Goal: Transaction & Acquisition: Purchase product/service

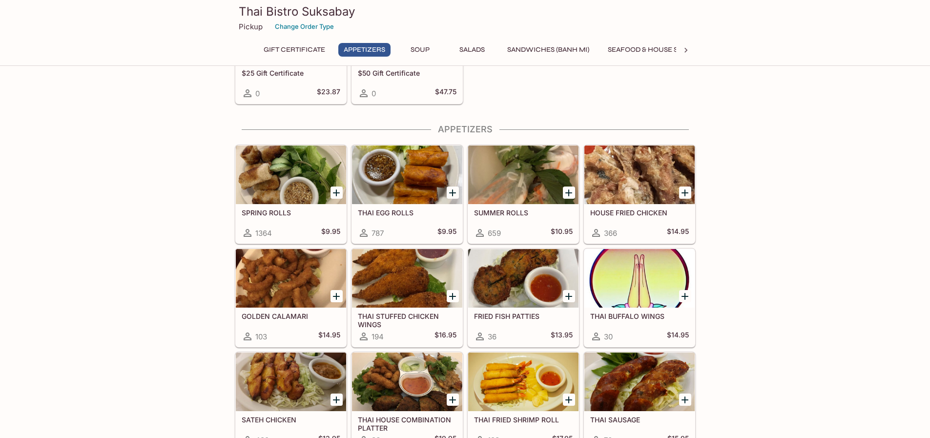
scroll to position [146, 0]
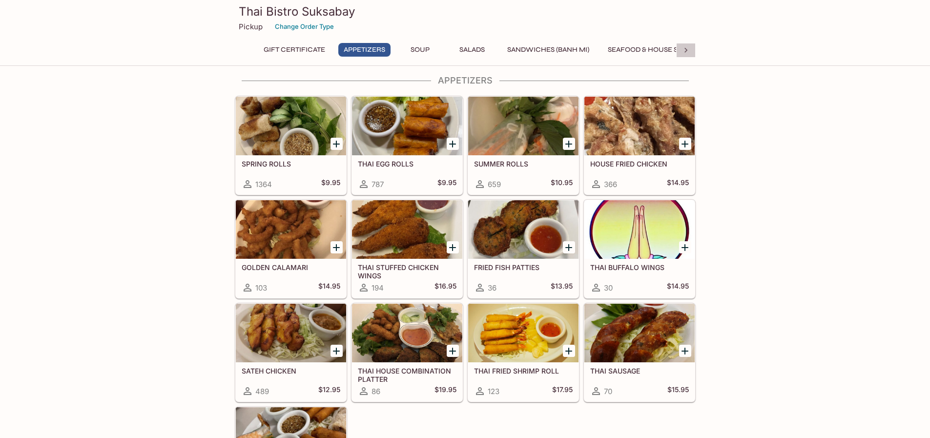
click at [691, 47] on div at bounding box center [686, 50] width 20 height 15
click at [691, 51] on div at bounding box center [686, 50] width 20 height 15
click at [490, 52] on button "Rice" at bounding box center [512, 50] width 44 height 14
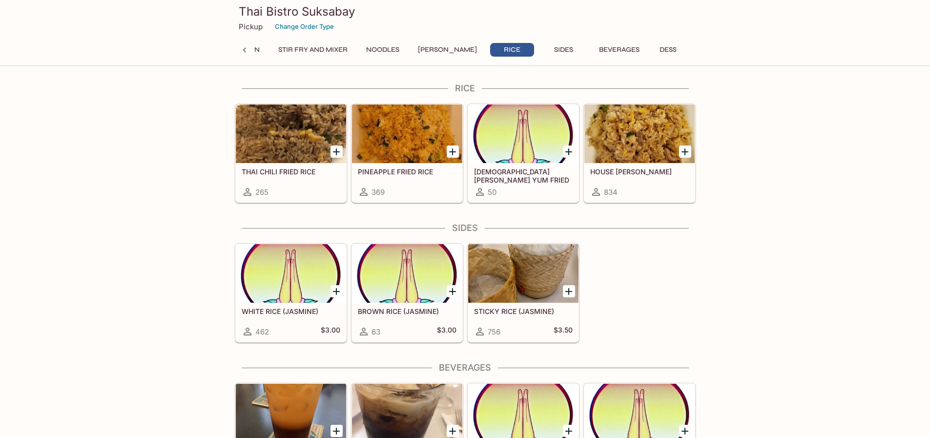
click at [436, 51] on button "[PERSON_NAME]" at bounding box center [447, 50] width 70 height 14
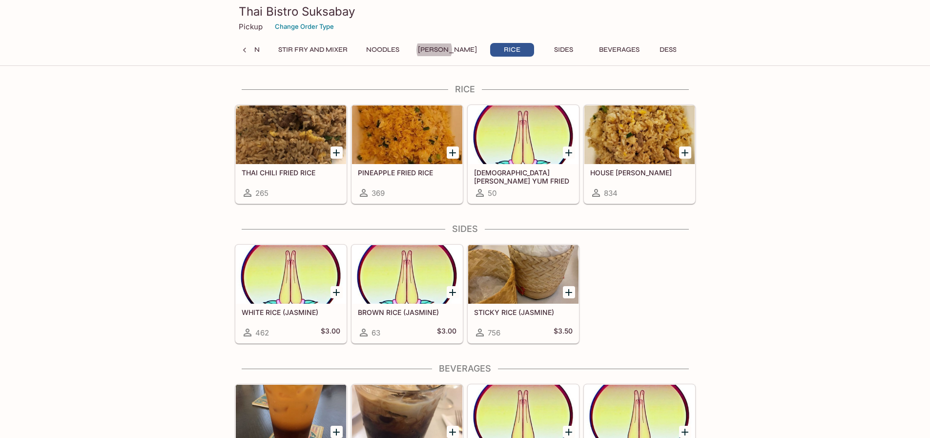
scroll to position [2637, 0]
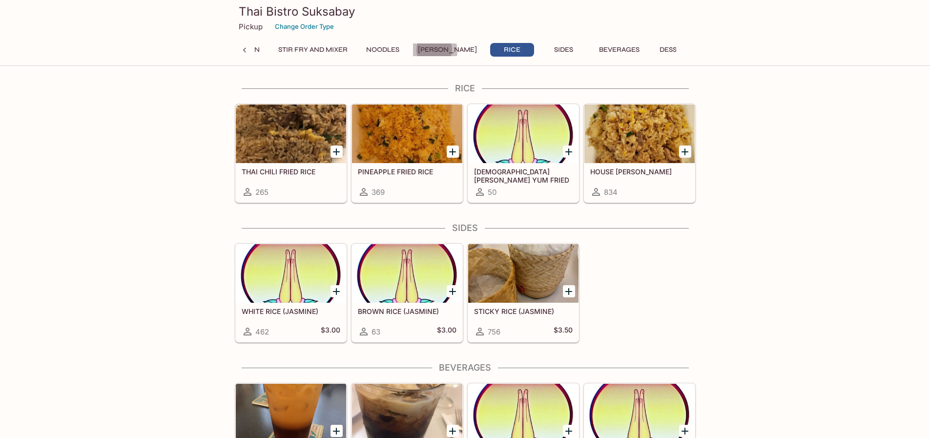
click at [436, 51] on button "[PERSON_NAME]" at bounding box center [447, 50] width 70 height 14
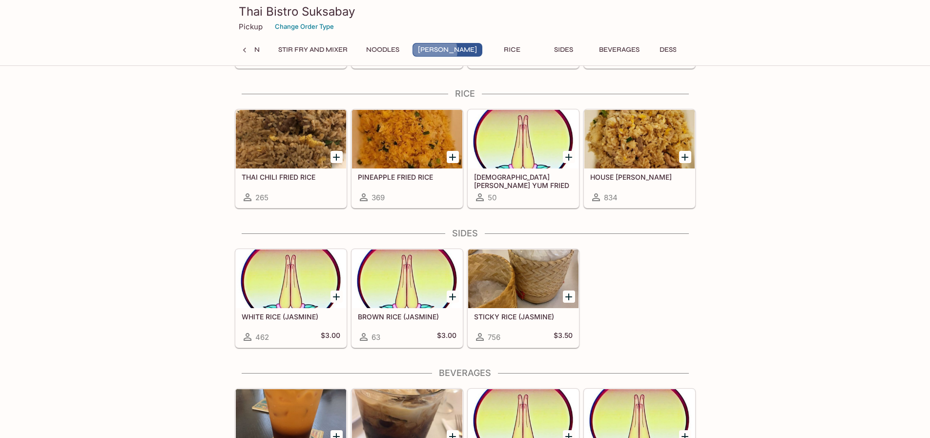
scroll to position [2394, 0]
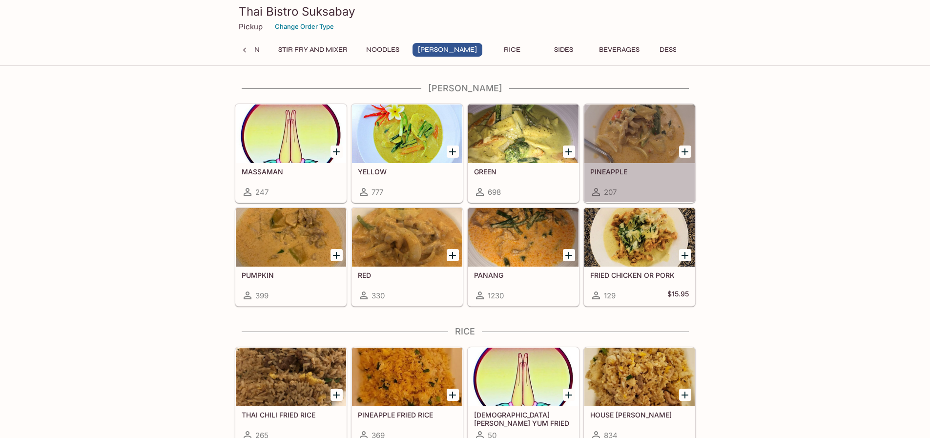
click at [654, 141] on div at bounding box center [639, 133] width 110 height 59
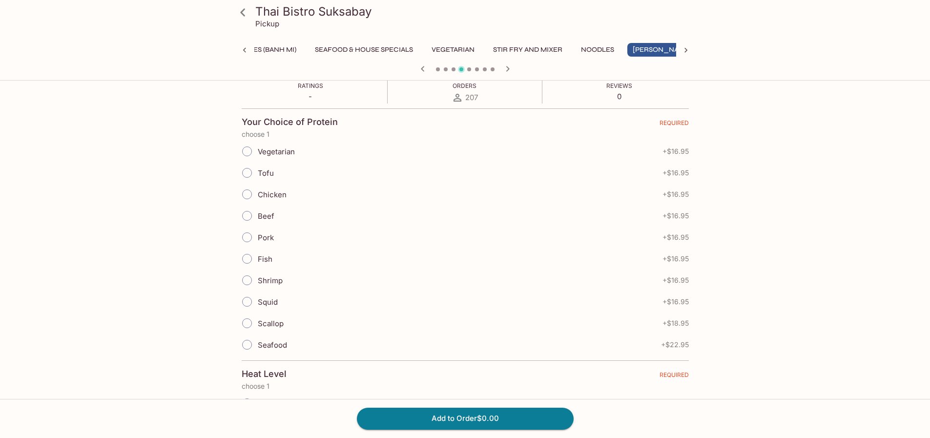
scroll to position [195, 0]
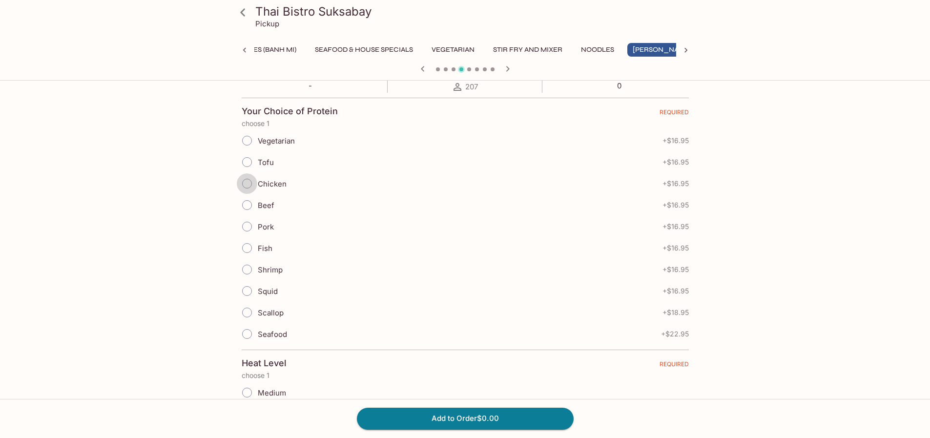
click at [249, 186] on input "Chicken" at bounding box center [247, 183] width 20 height 20
radio input "true"
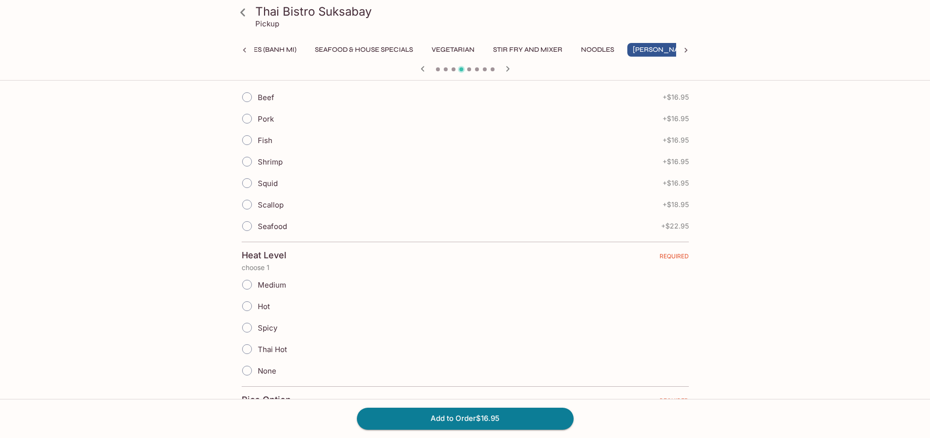
scroll to position [342, 0]
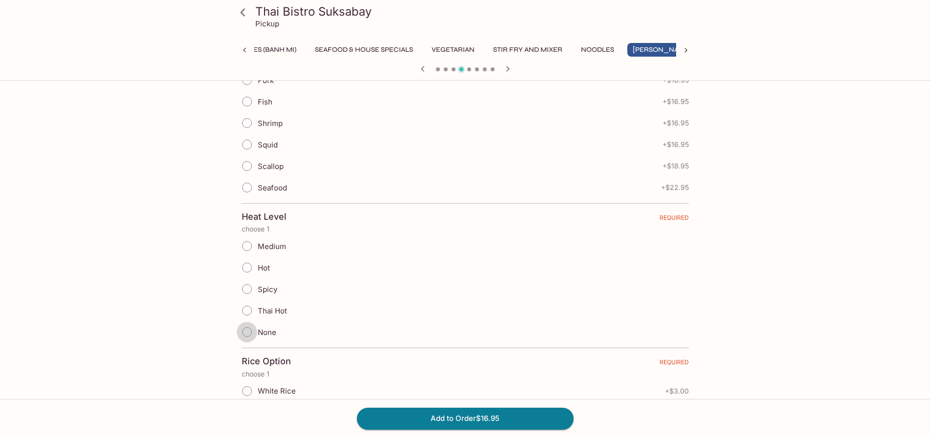
click at [249, 334] on input "None" at bounding box center [247, 332] width 20 height 20
radio input "true"
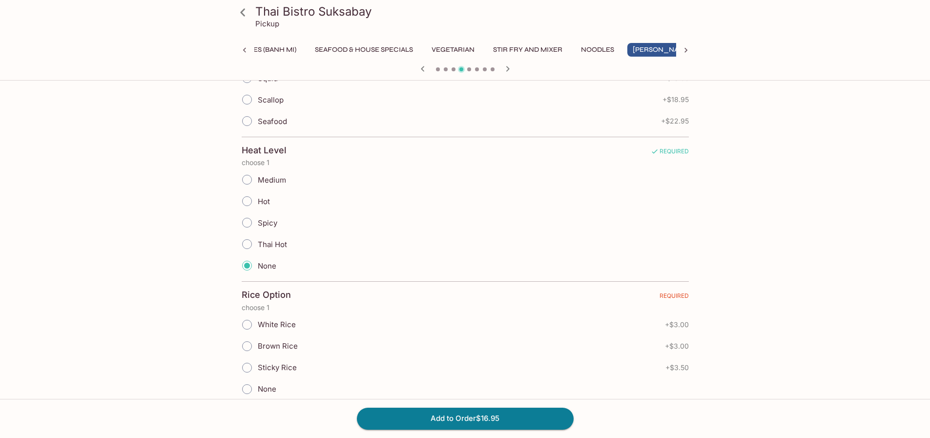
scroll to position [439, 0]
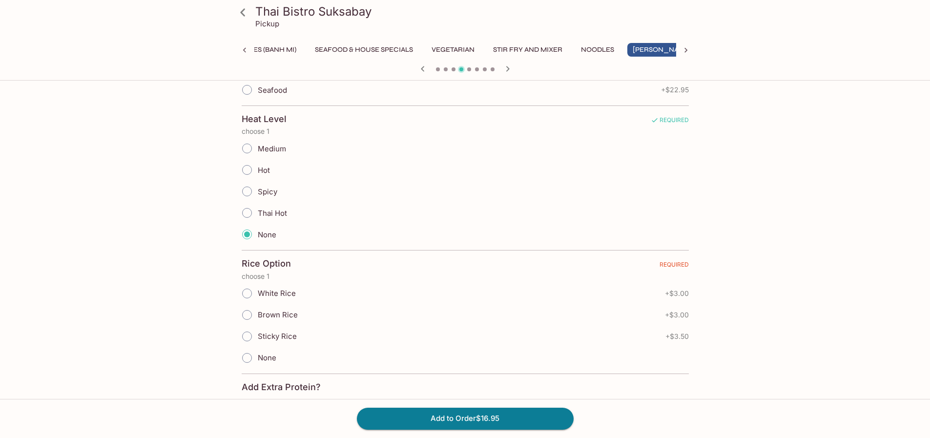
click at [254, 293] on input "White Rice" at bounding box center [247, 293] width 20 height 20
radio input "true"
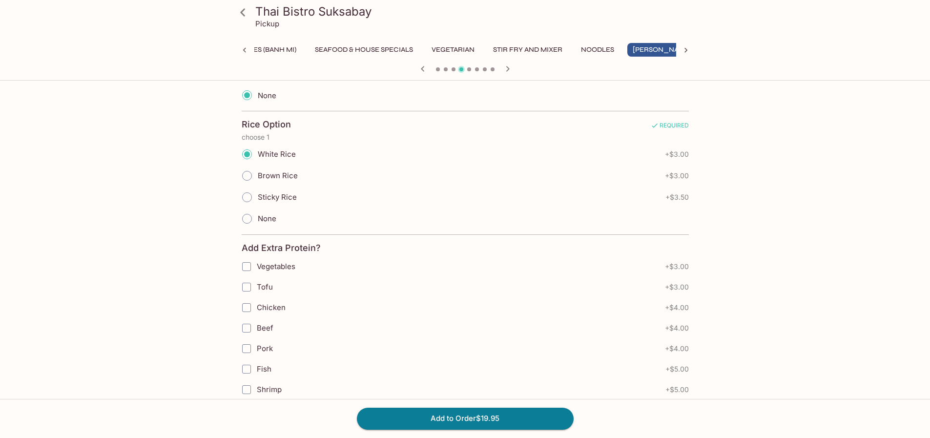
scroll to position [390, 0]
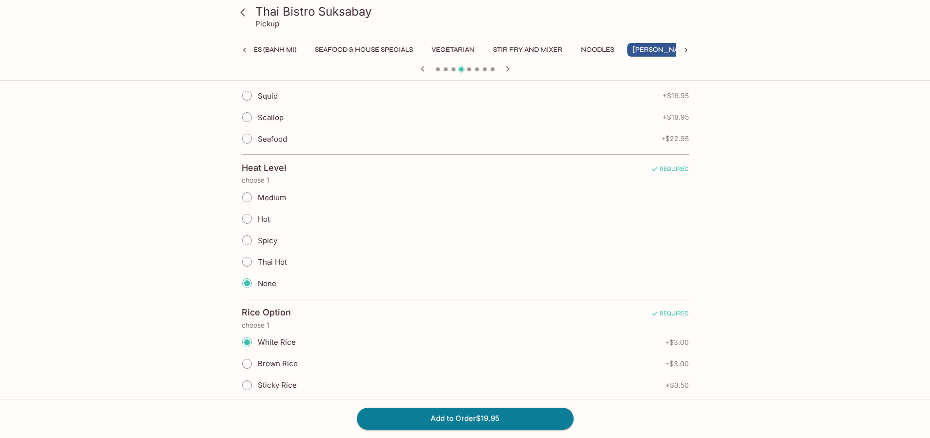
click at [268, 199] on span "Medium" at bounding box center [272, 197] width 28 height 9
click at [257, 199] on input "Medium" at bounding box center [247, 197] width 20 height 20
radio input "true"
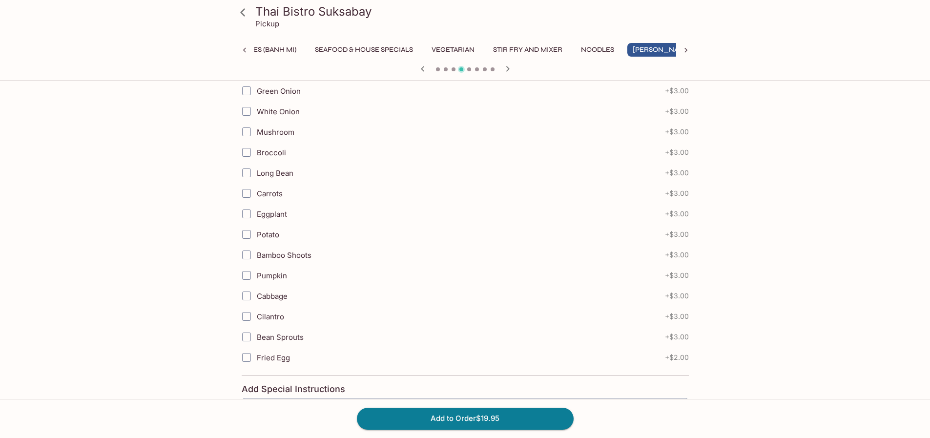
scroll to position [1163, 0]
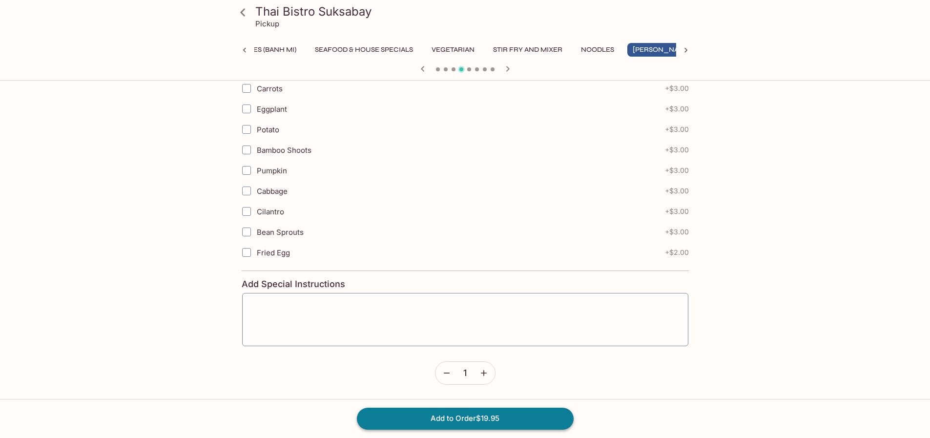
click at [506, 424] on button "Add to Order $19.95" at bounding box center [465, 418] width 217 height 21
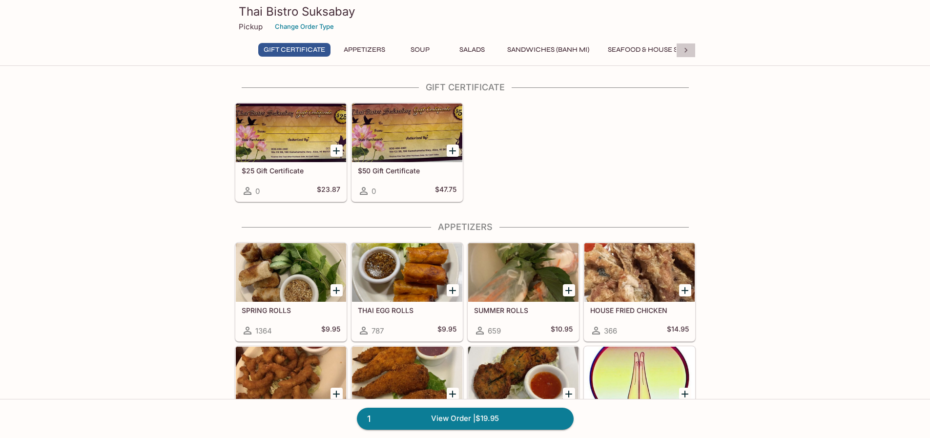
click at [687, 52] on icon at bounding box center [686, 50] width 10 height 10
click at [570, 51] on div "Gift Certificate Appetizers Soup Salads Sandwiches (Banh Mi) Seafood & House Sp…" at bounding box center [465, 53] width 422 height 20
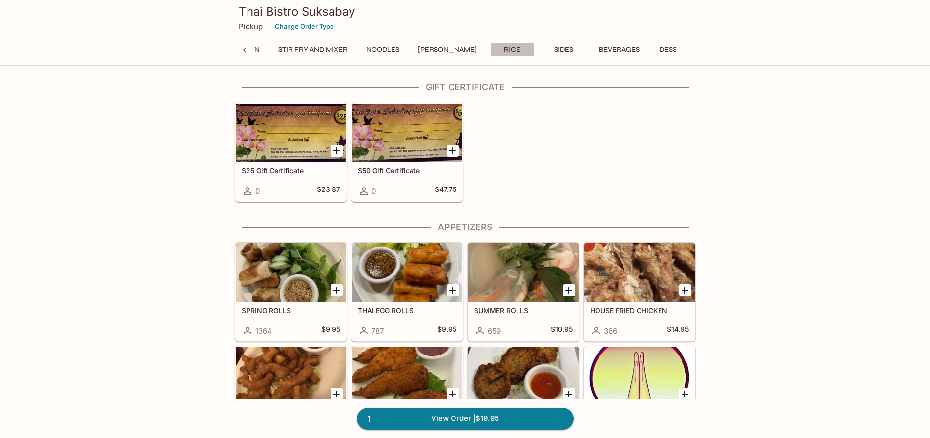
click at [506, 46] on button "Rice" at bounding box center [512, 50] width 44 height 14
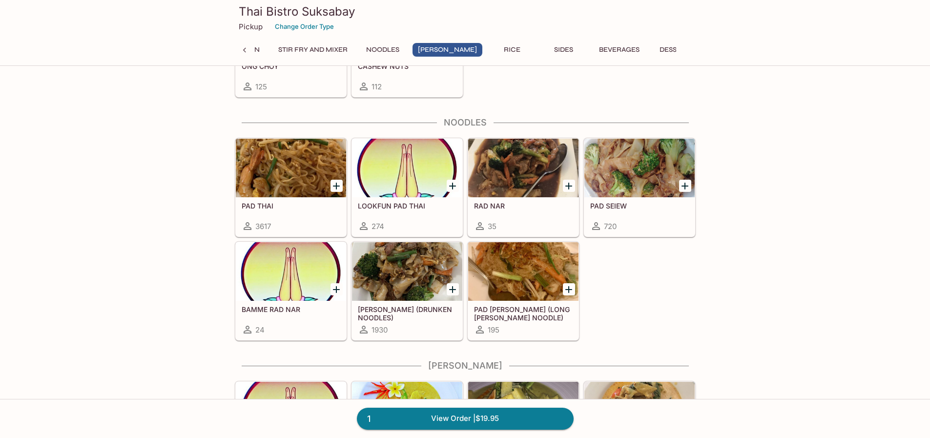
click at [449, 48] on button "[PERSON_NAME]" at bounding box center [447, 50] width 70 height 14
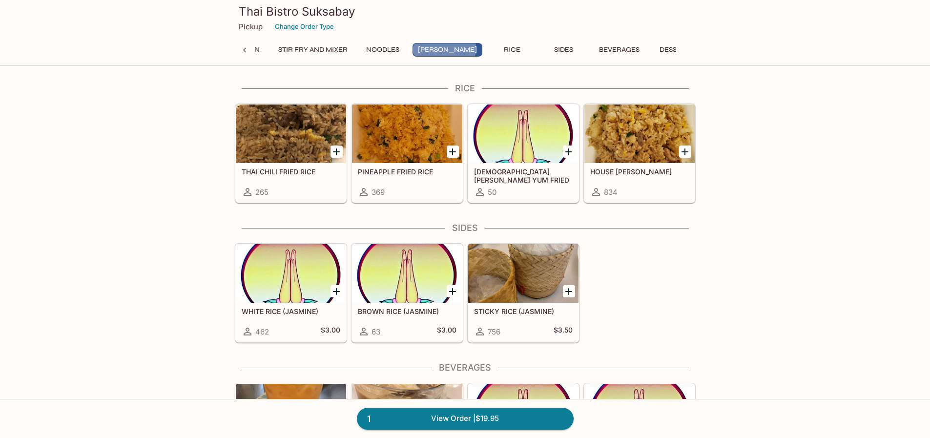
click at [449, 48] on button "[PERSON_NAME]" at bounding box center [447, 50] width 70 height 14
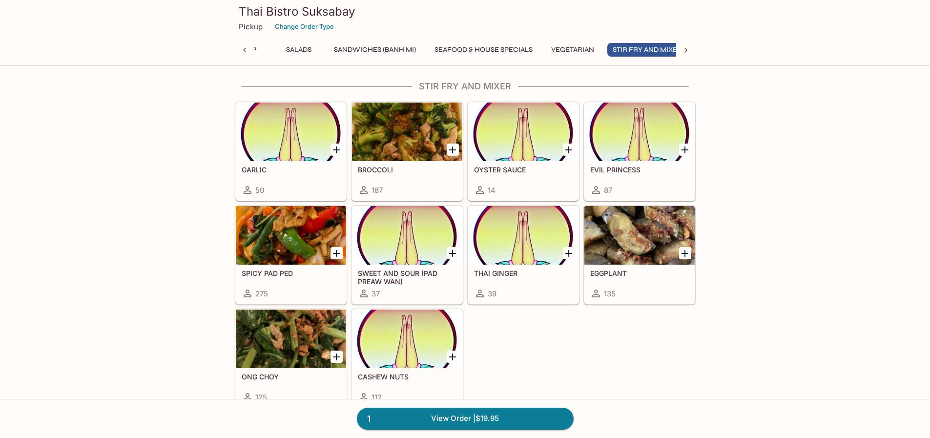
scroll to position [0, 0]
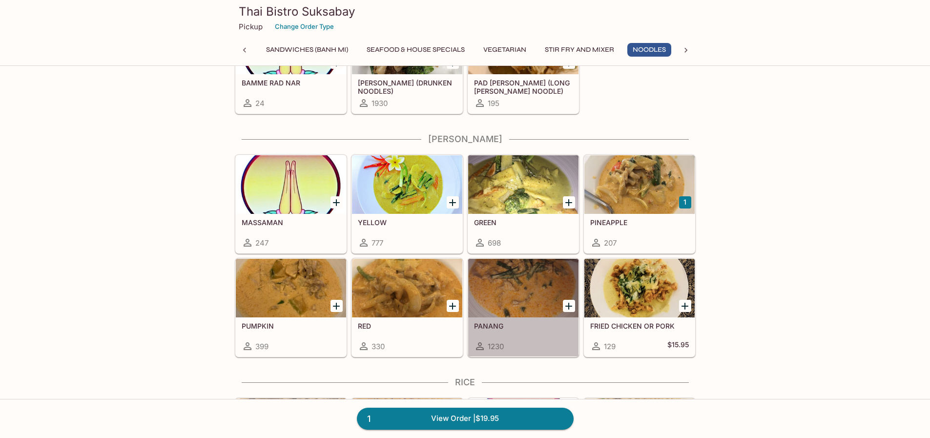
click at [489, 330] on div "PANANG 1230" at bounding box center [523, 336] width 110 height 39
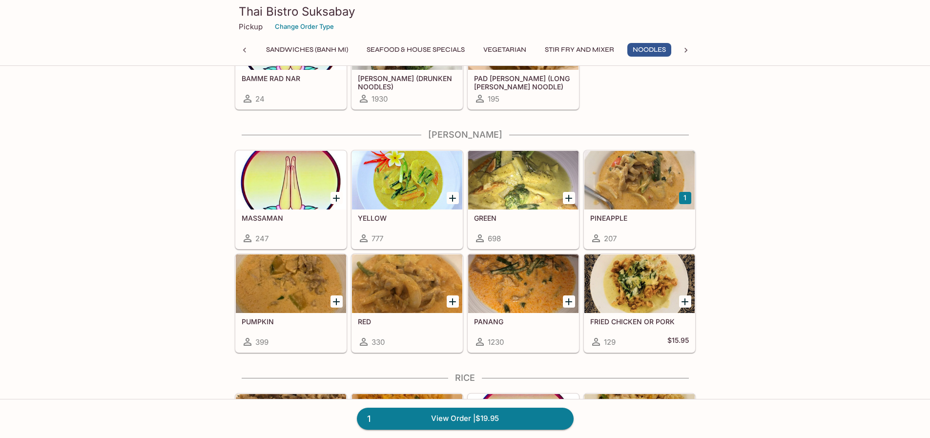
click at [413, 205] on div at bounding box center [407, 180] width 110 height 59
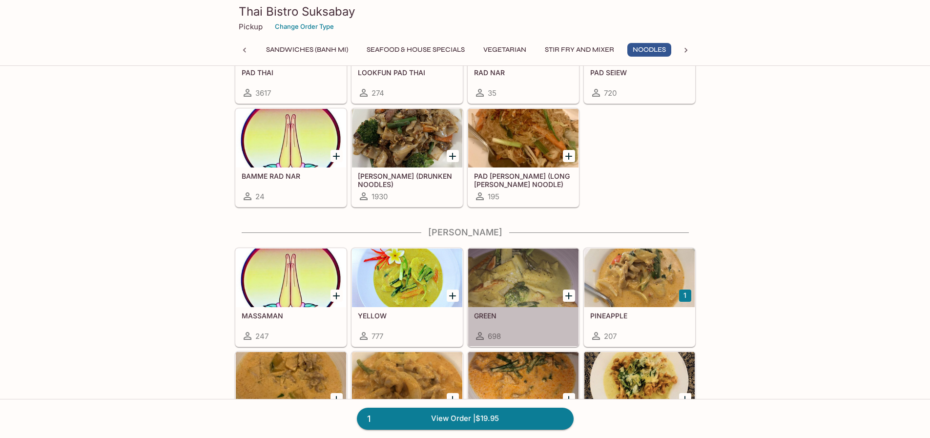
click at [531, 293] on div at bounding box center [523, 277] width 110 height 59
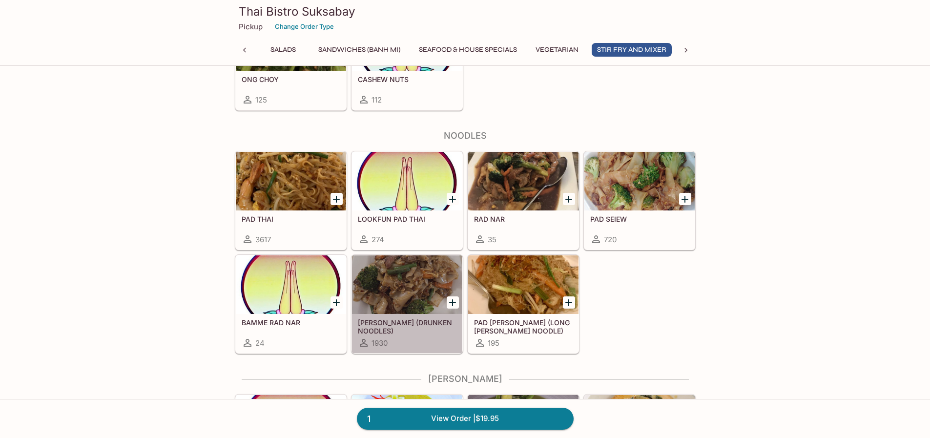
click at [428, 325] on h5 "[PERSON_NAME] (DRUNKEN NOODLES)" at bounding box center [407, 326] width 99 height 16
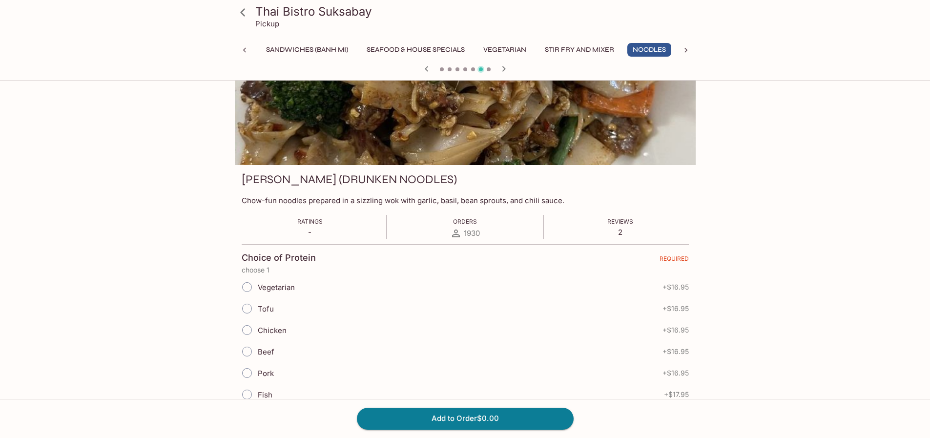
scroll to position [195, 0]
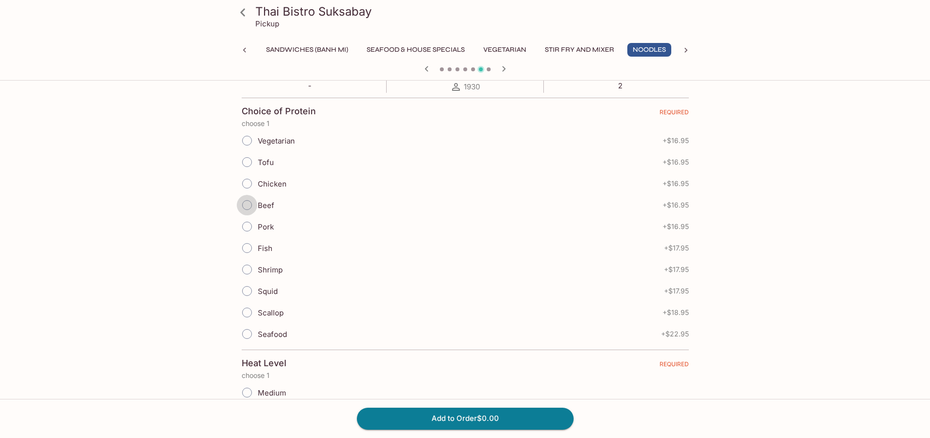
click at [254, 203] on input "Beef" at bounding box center [247, 205] width 20 height 20
radio input "true"
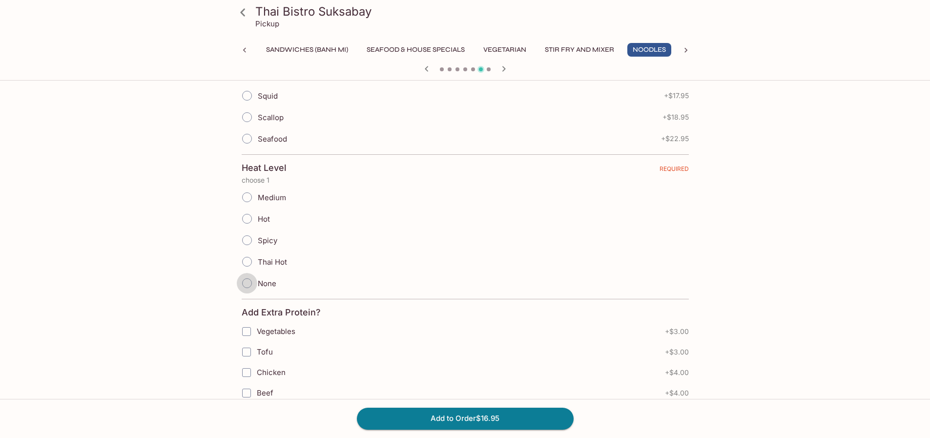
click at [247, 282] on input "None" at bounding box center [247, 283] width 20 height 20
radio input "true"
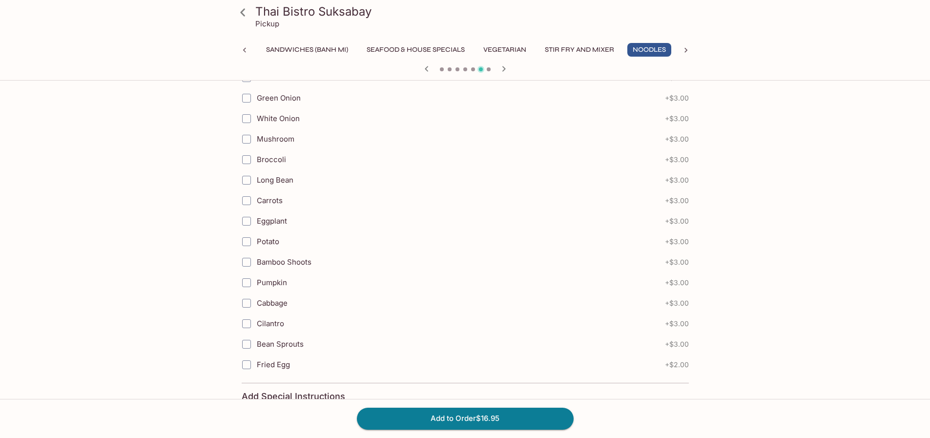
scroll to position [1040, 0]
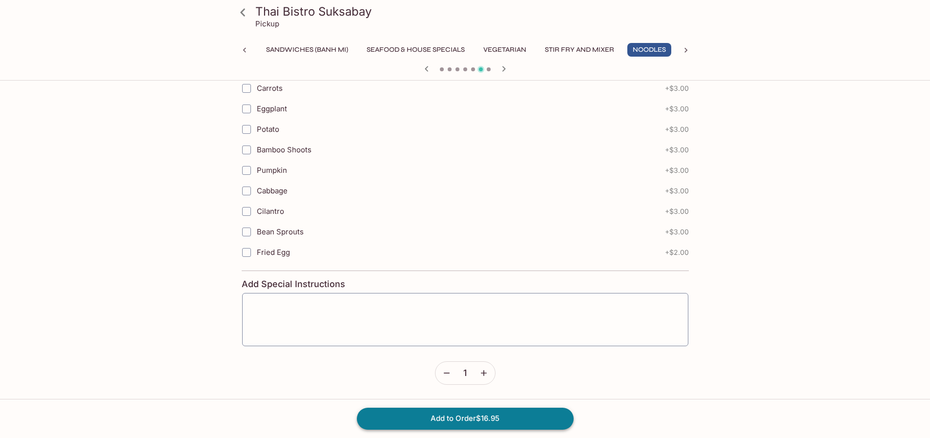
click at [502, 419] on button "Add to Order $16.95" at bounding box center [465, 418] width 217 height 21
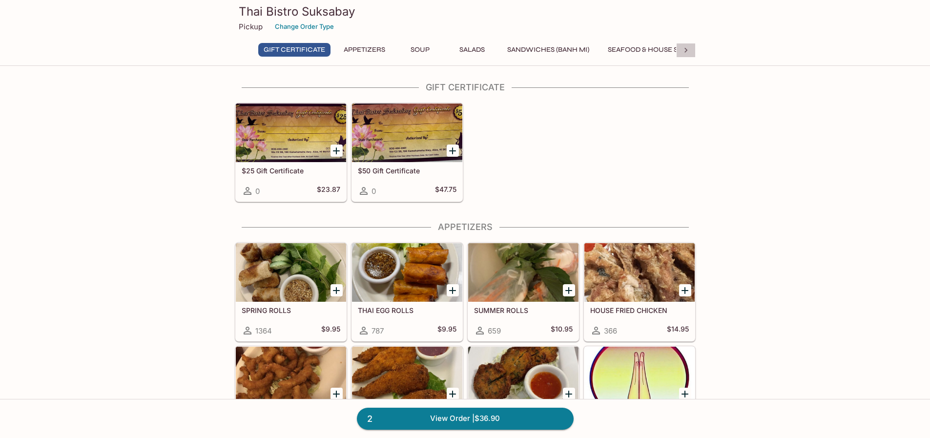
click at [687, 47] on icon at bounding box center [686, 50] width 10 height 10
click at [547, 48] on button "[PERSON_NAME]" at bounding box center [544, 50] width 70 height 14
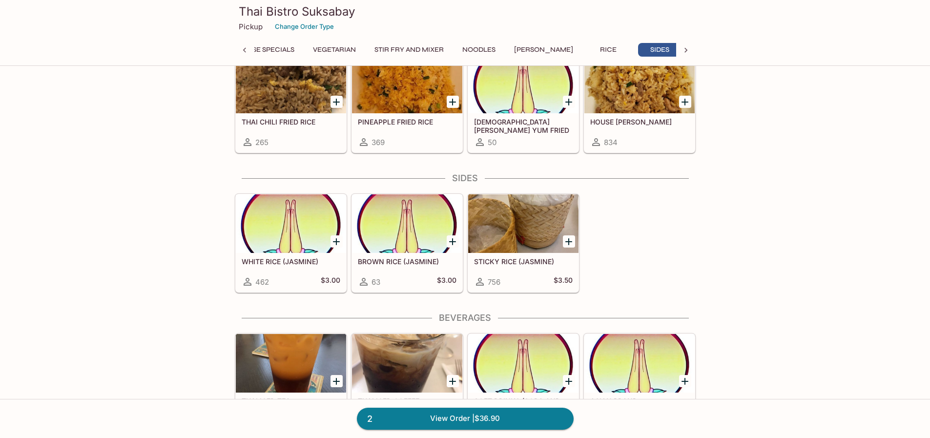
scroll to position [2870, 0]
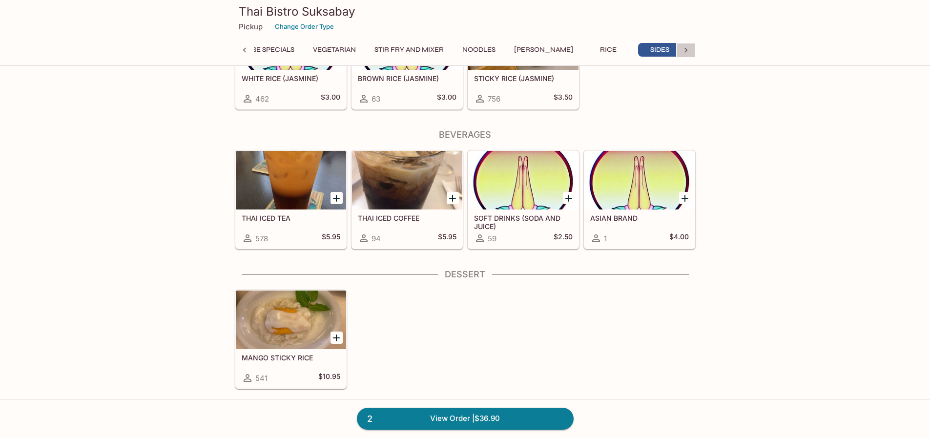
click at [686, 54] on icon at bounding box center [686, 50] width 10 height 10
click at [749, 47] on button "Dessert" at bounding box center [771, 50] width 44 height 14
click at [611, 47] on button "Beverages" at bounding box center [619, 50] width 51 height 14
click at [456, 47] on button "[PERSON_NAME]" at bounding box center [447, 50] width 70 height 14
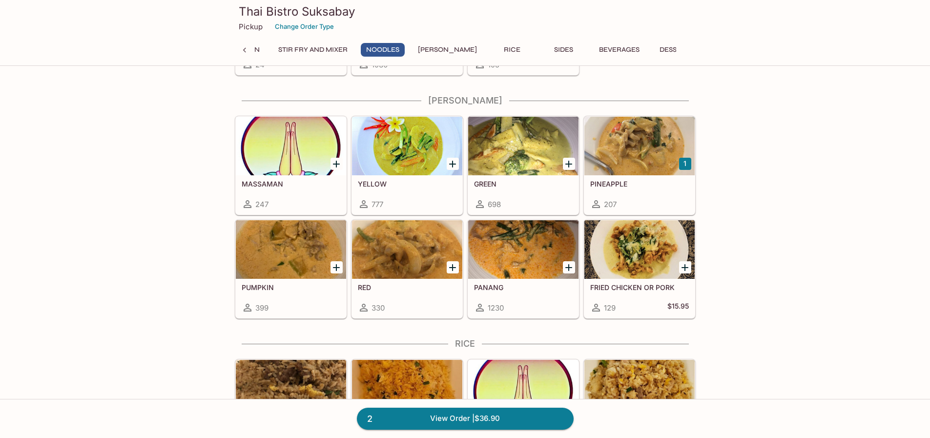
scroll to position [2333, 0]
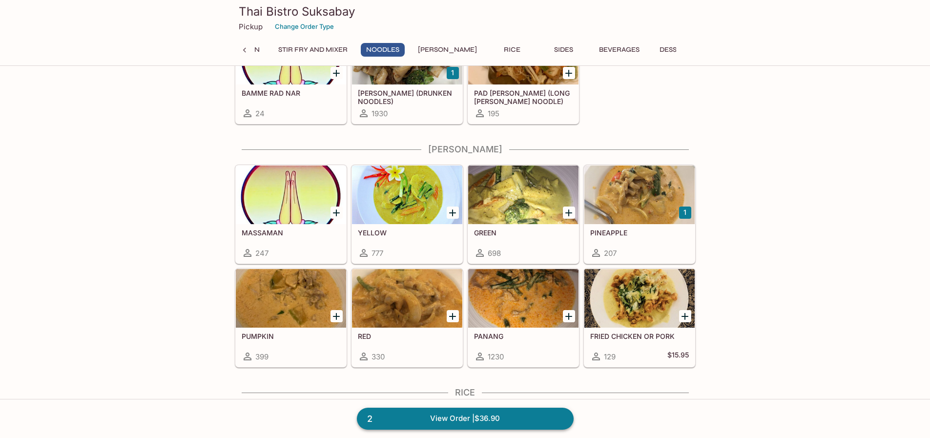
click at [463, 419] on link "2 View Order | $36.90" at bounding box center [465, 418] width 217 height 21
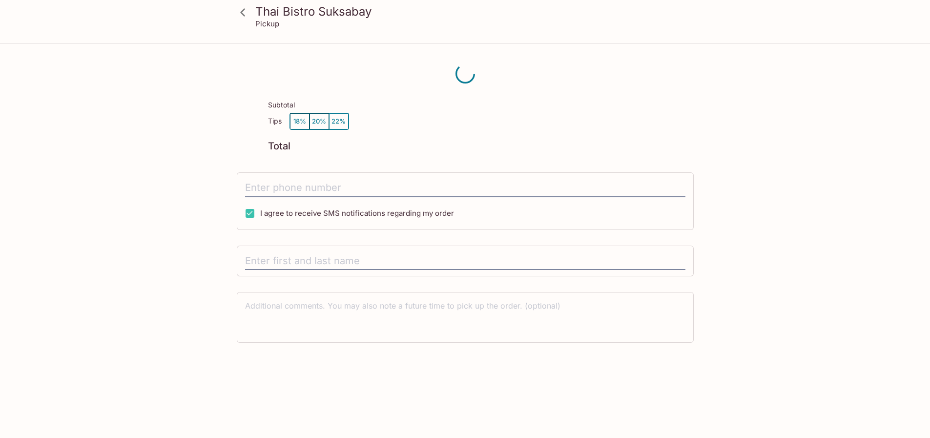
scroll to position [44, 0]
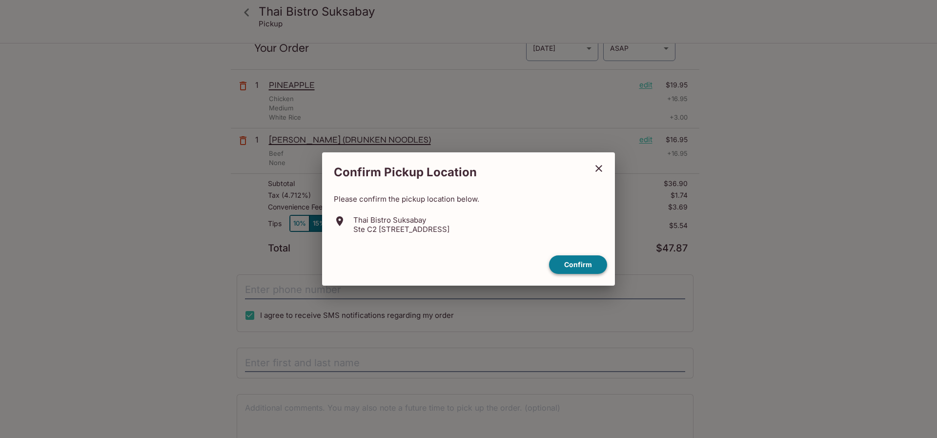
click at [579, 270] on button "Confirm" at bounding box center [578, 264] width 58 height 19
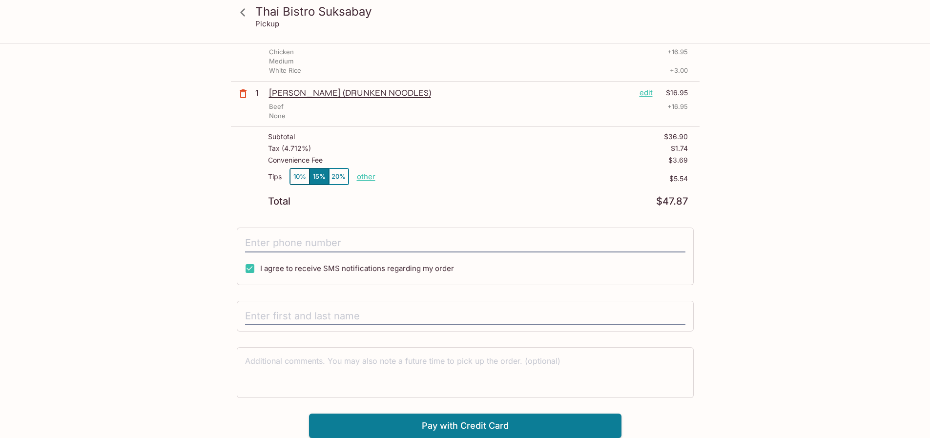
scroll to position [0, 0]
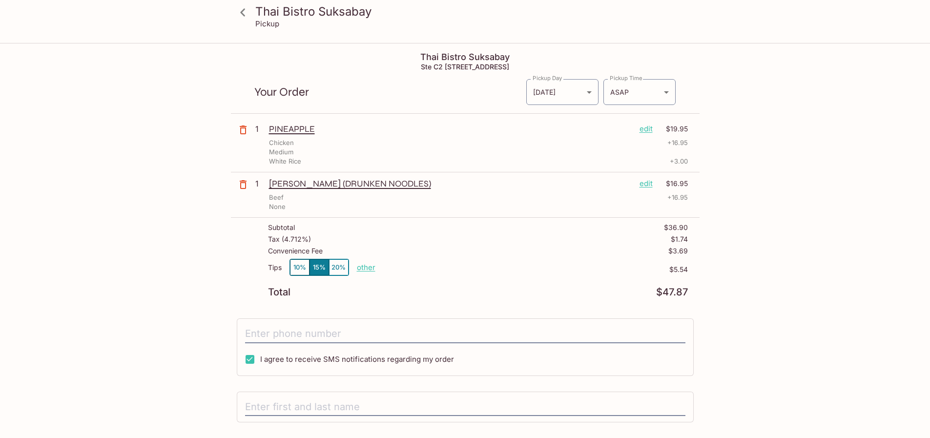
click at [238, 14] on icon at bounding box center [242, 12] width 17 height 17
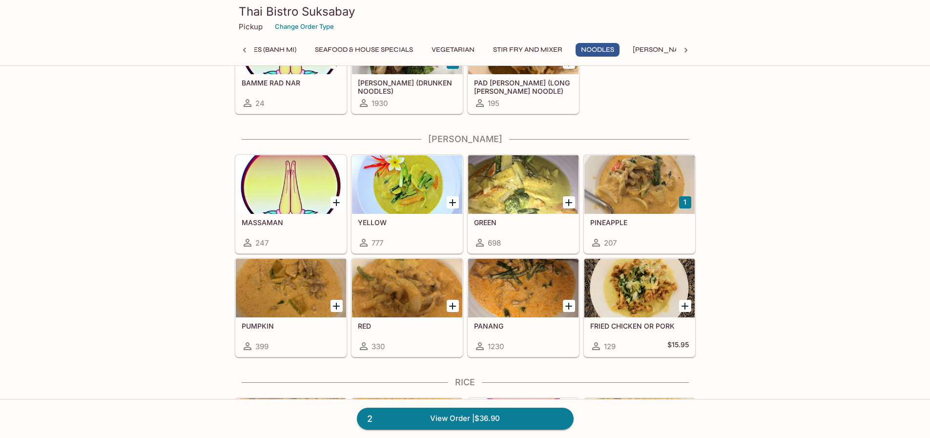
scroll to position [0, 293]
click at [446, 421] on link "2 View Order | $36.90" at bounding box center [465, 418] width 217 height 21
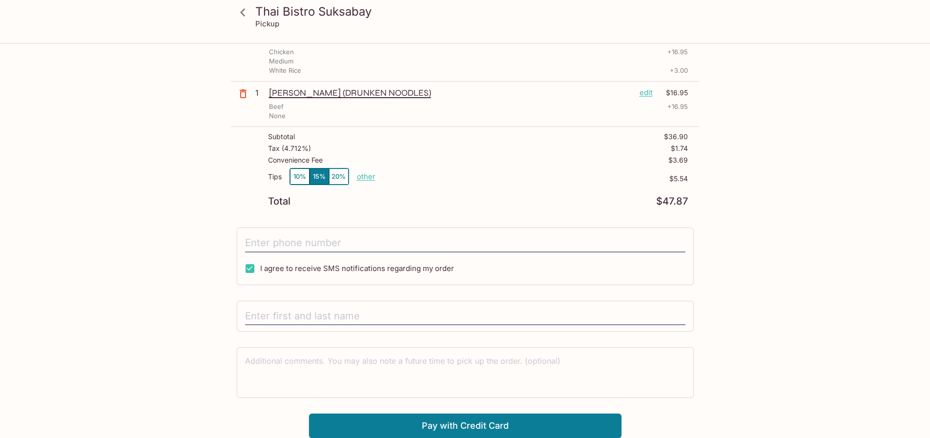
scroll to position [91, 0]
click at [751, 182] on div "Thai Bistro Suksabay Pickup Thai Bistro Suksabay Ste C2 [STREET_ADDRESS] Your O…" at bounding box center [465, 195] width 625 height 485
click at [863, 224] on div "Thai Bistro Suksabay Pickup Thai Bistro Suksabay Ste C2 [STREET_ADDRESS] Your O…" at bounding box center [465, 172] width 930 height 438
